Goal: Information Seeking & Learning: Learn about a topic

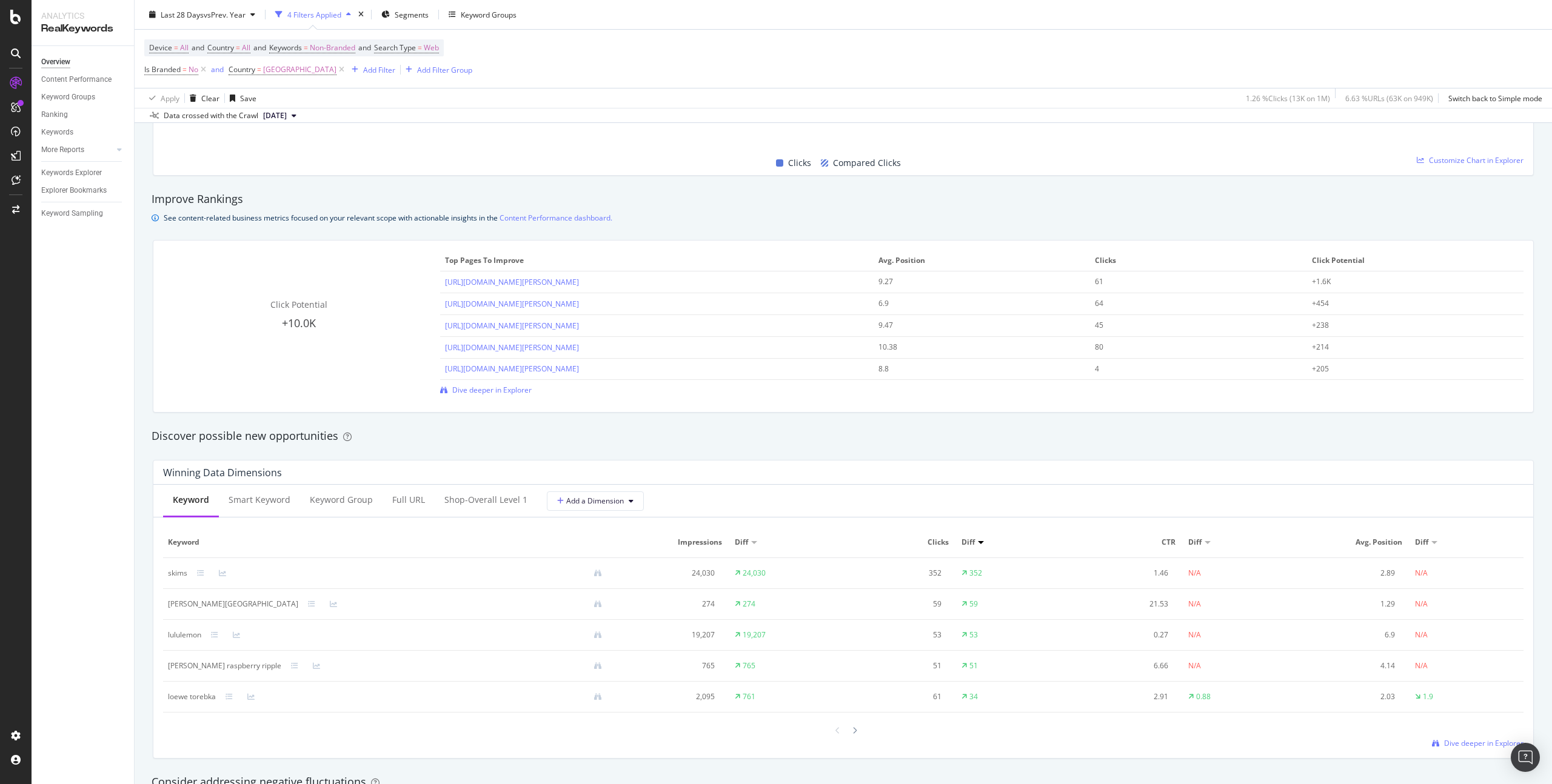
scroll to position [781, 0]
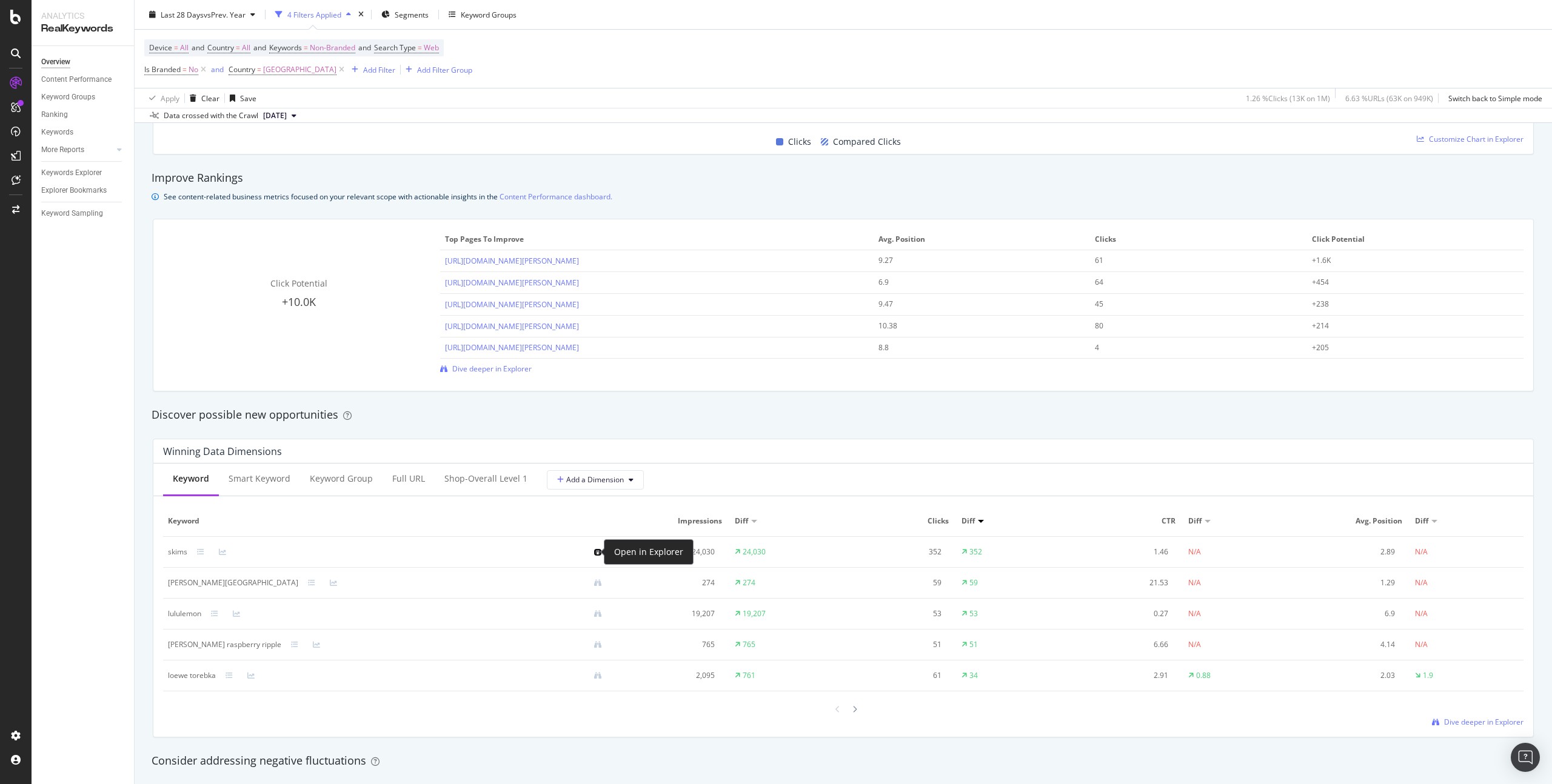
click at [594, 554] on icon at bounding box center [598, 552] width 7 height 7
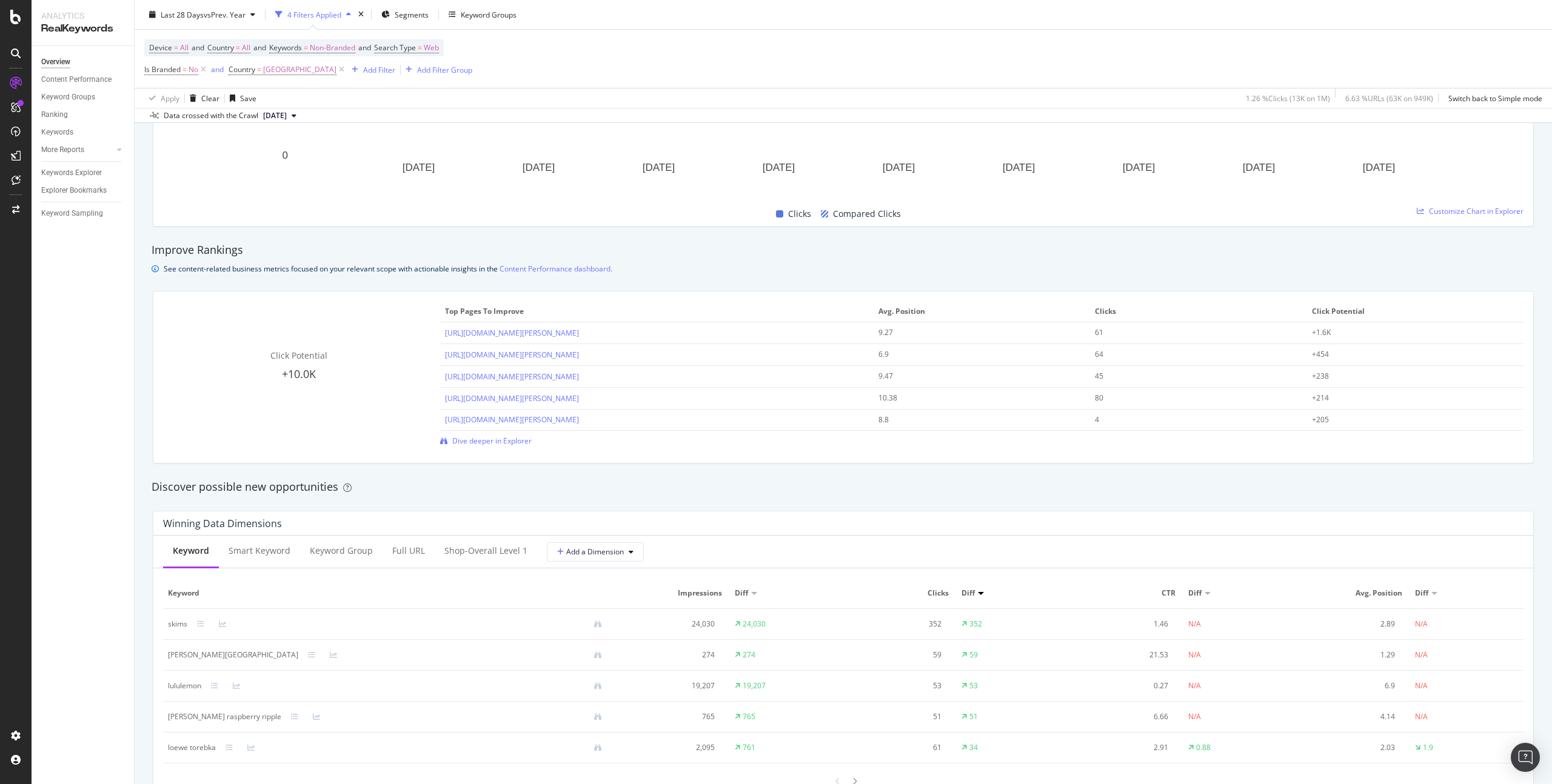
scroll to position [744, 0]
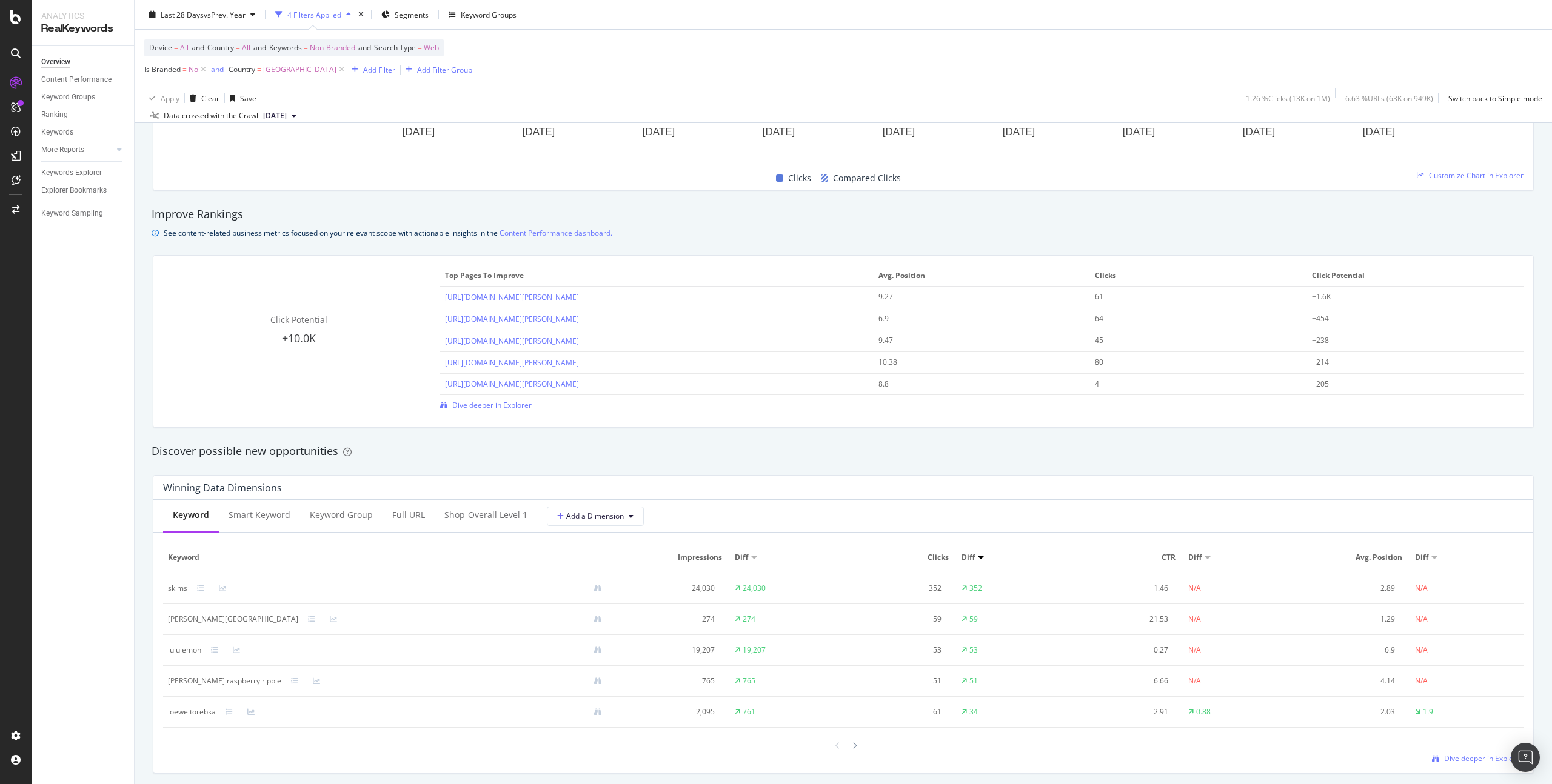
click at [978, 558] on div at bounding box center [981, 558] width 6 height 3
click at [978, 558] on div at bounding box center [981, 558] width 6 height 3
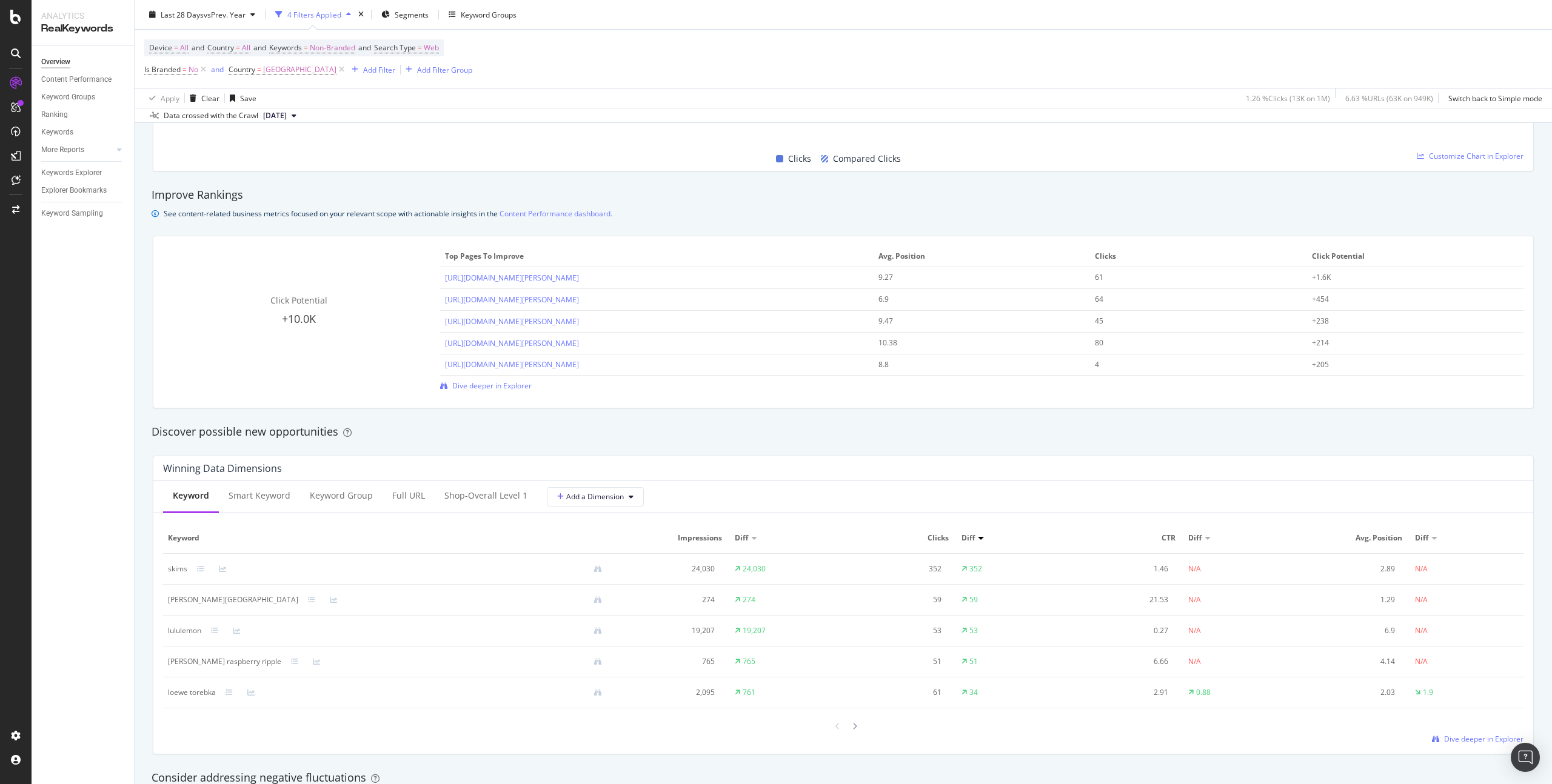
scroll to position [768, 0]
click at [978, 533] on div at bounding box center [981, 534] width 6 height 3
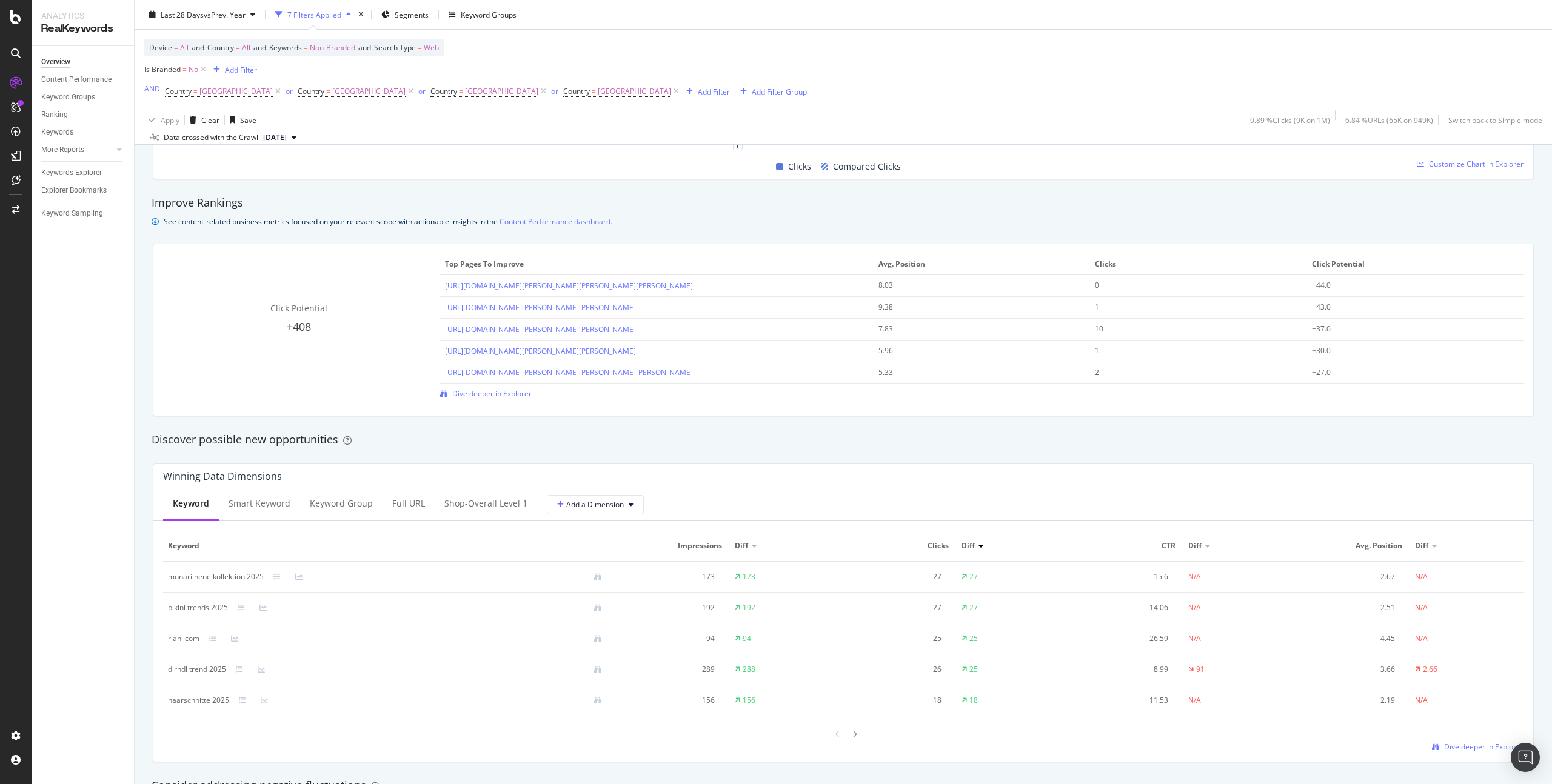
scroll to position [817, 0]
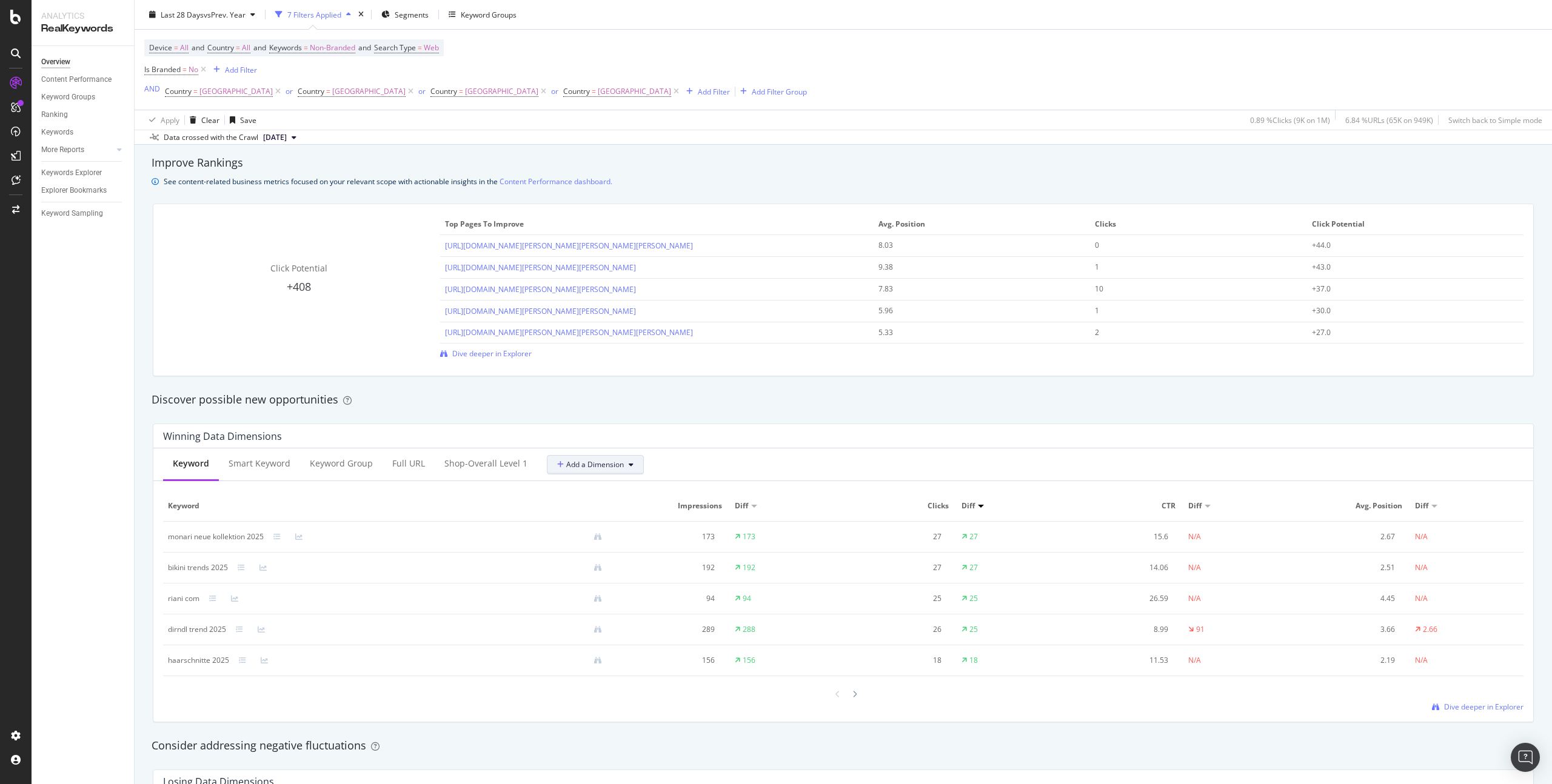
click at [579, 465] on span "Add a Dimension" at bounding box center [590, 465] width 67 height 10
click at [632, 526] on div "Select a Segment" at bounding box center [617, 528] width 151 height 20
click at [702, 453] on div "Keyword Smart Keyword Keyword Group Full URL Shop-Overall Level 1 Add a Dimensi…" at bounding box center [843, 465] width 1380 height 33
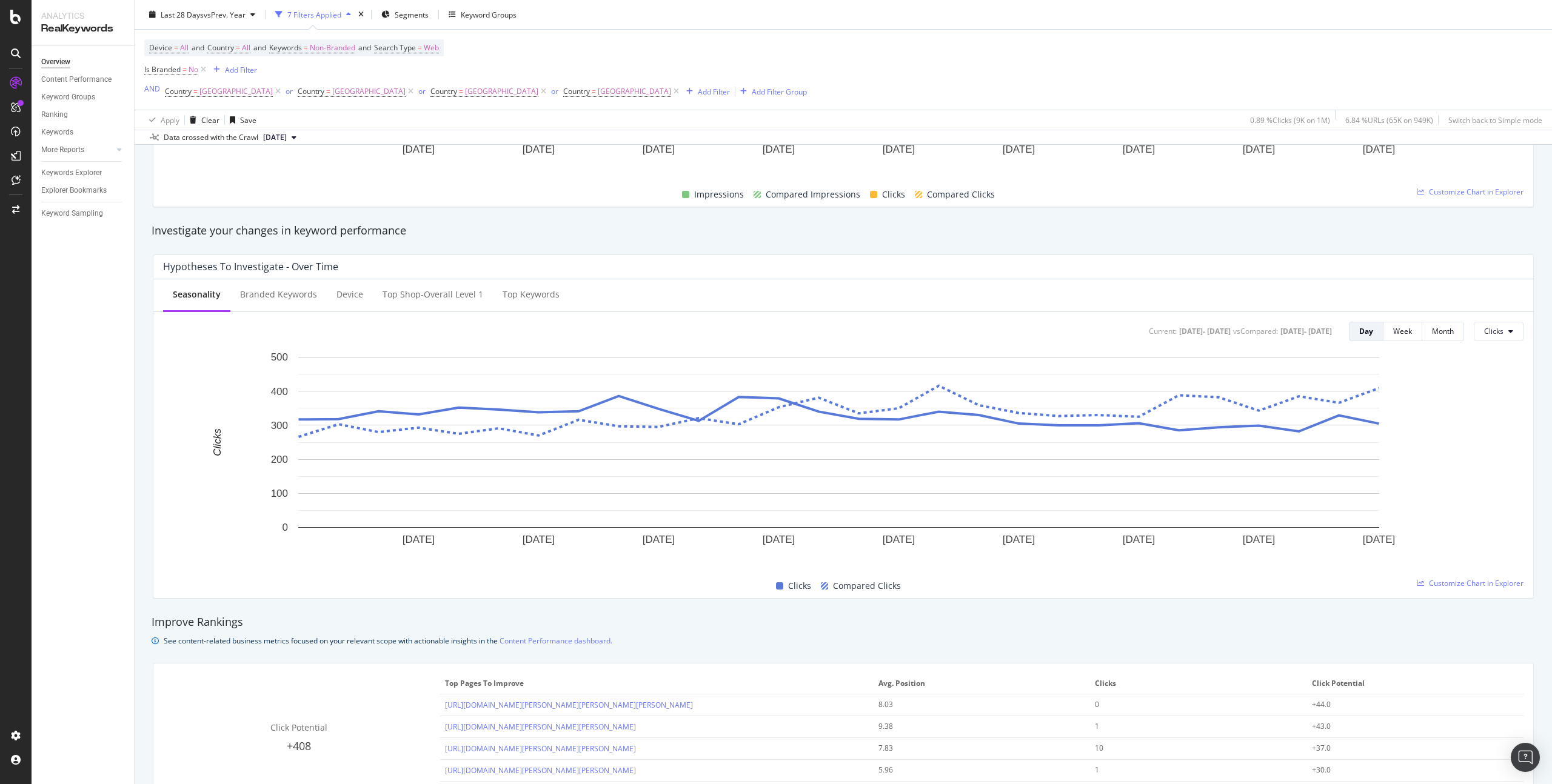
scroll to position [0, 0]
